Goal: Find specific page/section: Find specific page/section

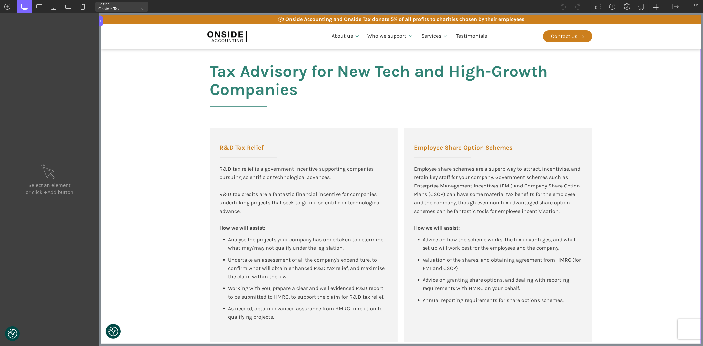
scroll to position [439, 0]
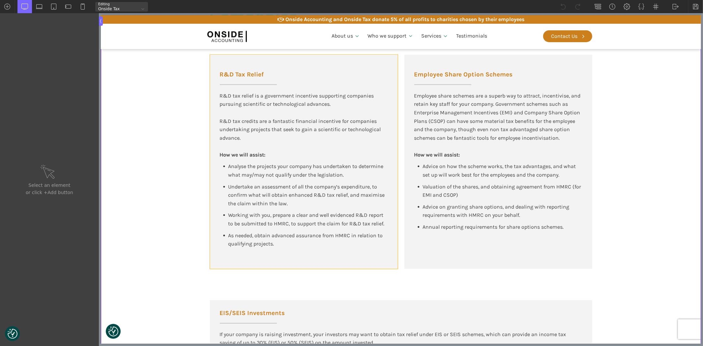
click at [303, 259] on div "R&D Tax Relief R&D tax relief is a government incentive supporting companies pu…" at bounding box center [304, 162] width 188 height 214
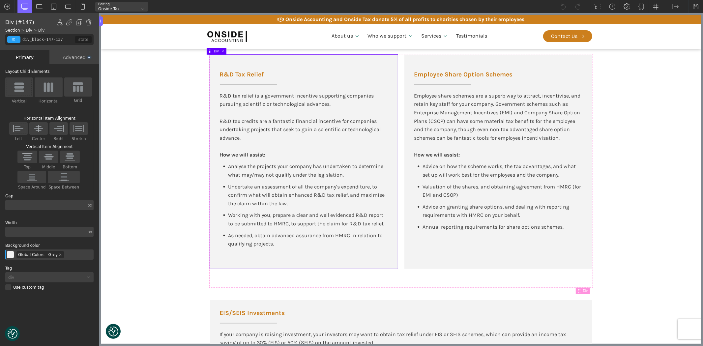
click at [427, 263] on div "Employee Share Option Schemes Employee share schemes are a superb way to attrac…" at bounding box center [498, 162] width 188 height 214
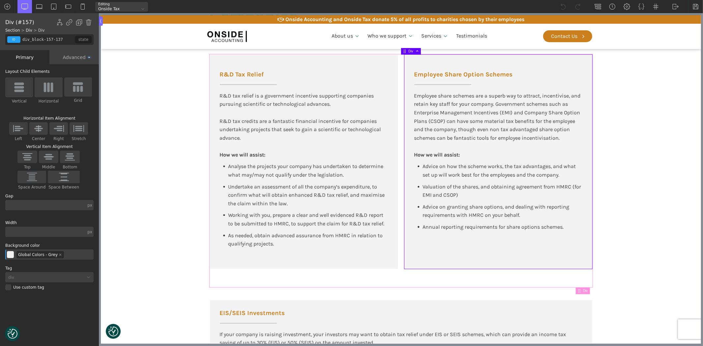
click at [271, 261] on div "R&D Tax Relief R&D tax relief is a government incentive supporting companies pu…" at bounding box center [304, 162] width 188 height 214
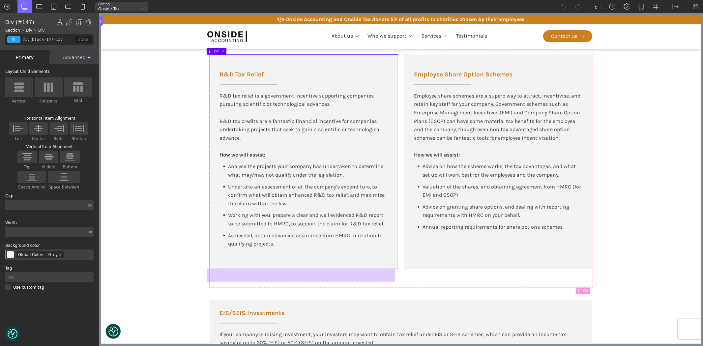
click at [224, 278] on div at bounding box center [300, 275] width 188 height 13
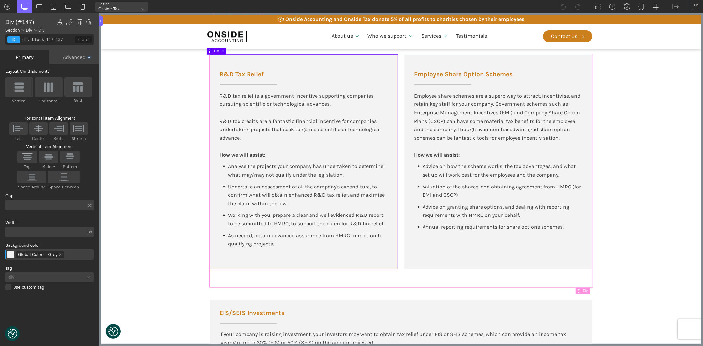
click at [456, 275] on div "R&D Tax Relief R&D tax relief is a government incentive supporting companies pu…" at bounding box center [401, 171] width 382 height 232
type input "div_block-146-137"
type input "100"
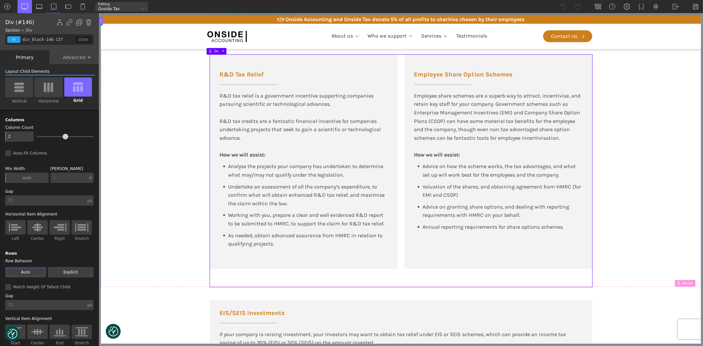
click at [75, 57] on div "Advanced" at bounding box center [73, 57] width 49 height 14
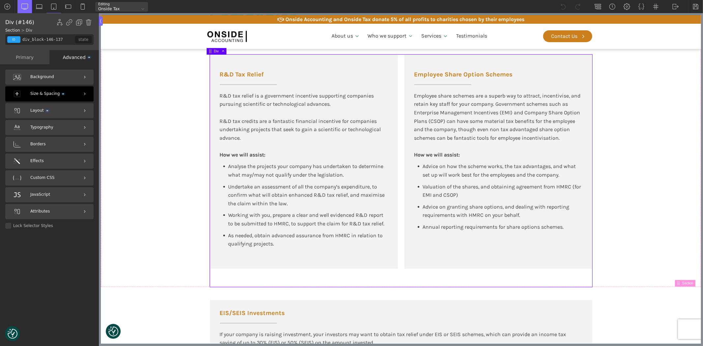
click at [30, 95] on div "Size & Spacing" at bounding box center [49, 93] width 88 height 15
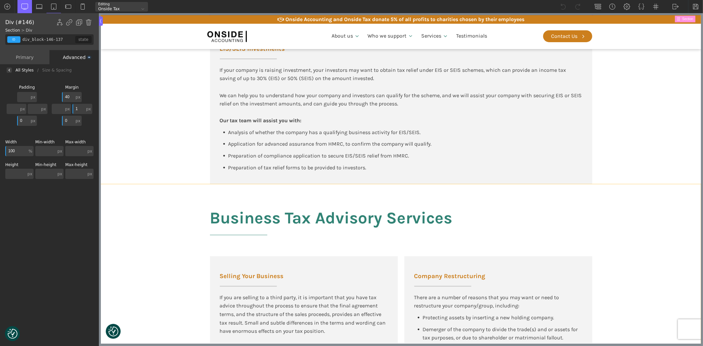
scroll to position [659, 0]
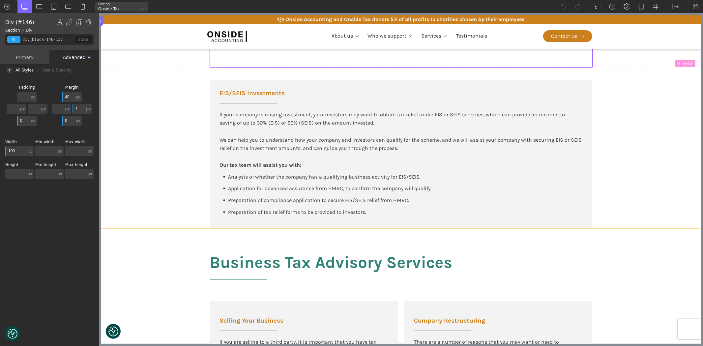
click at [186, 219] on section "EIS/SEIS Investments If your company is raising investment, your investors may …" at bounding box center [400, 147] width 600 height 161
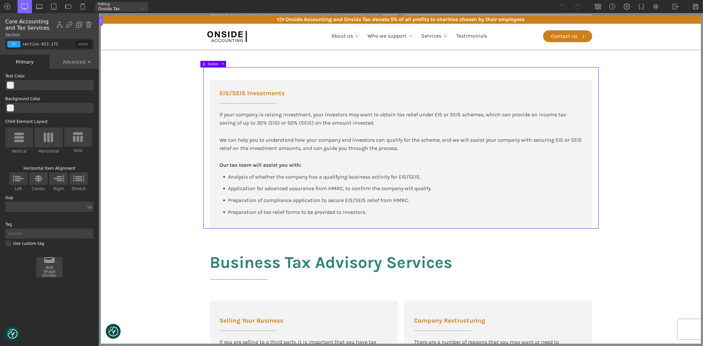
click at [20, 138] on img at bounding box center [19, 137] width 14 height 11
click at [0, 0] on input "Vertical" at bounding box center [0, 0] width 0 height 0
click at [535, 94] on div "EIS/SEIS Investments If your company is raising investment, your investors may …" at bounding box center [401, 154] width 382 height 148
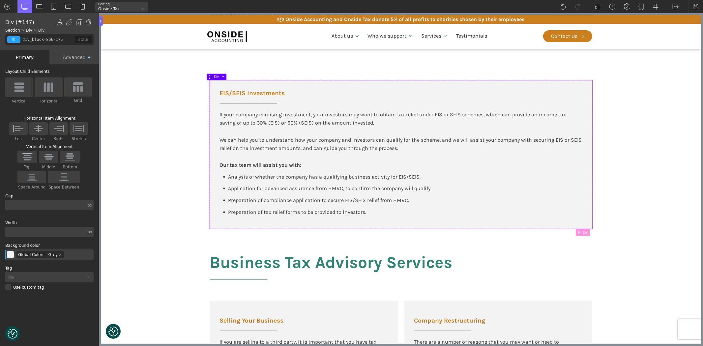
click at [20, 86] on img at bounding box center [19, 87] width 14 height 11
click at [0, 0] on input "Vertical" at bounding box center [0, 0] width 0 height 0
click at [692, 4] on img at bounding box center [695, 6] width 7 height 7
click at [178, 138] on section "EIS/SEIS Investments If your company is raising investment, your investors may …" at bounding box center [400, 147] width 600 height 161
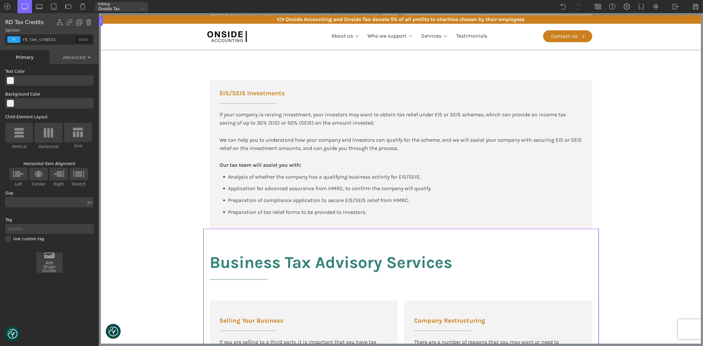
click at [644, 193] on section "EIS/SEIS Investments If your company is raising investment, your investors may …" at bounding box center [400, 147] width 600 height 161
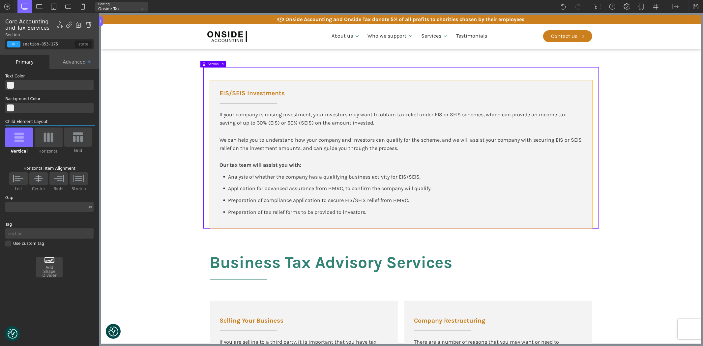
click at [482, 176] on div "EIS/SEIS Investments If your company is raising investment, your investors may …" at bounding box center [401, 154] width 382 height 148
type input "div_block-856-175"
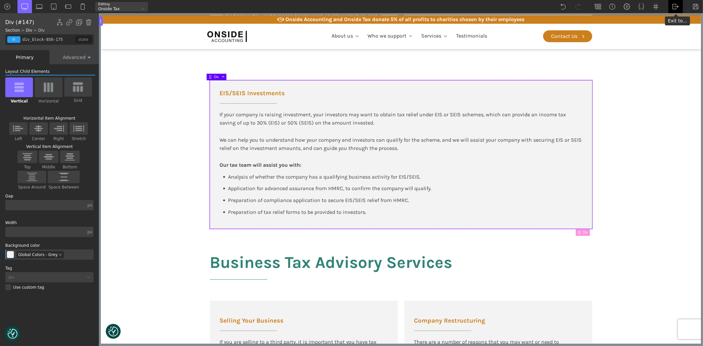
click at [677, 6] on img at bounding box center [675, 6] width 7 height 7
click at [676, 14] on link "WP Admin" at bounding box center [682, 17] width 28 height 11
